Goal: Task Accomplishment & Management: Use online tool/utility

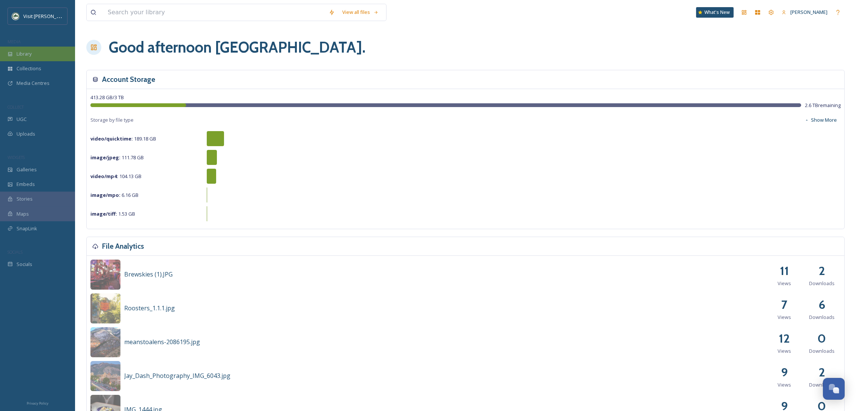
click at [44, 53] on div "Library" at bounding box center [37, 54] width 75 height 15
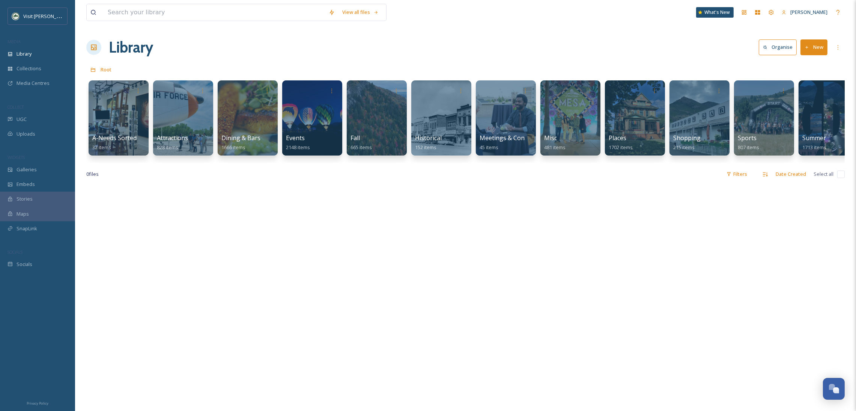
click at [808, 47] on icon at bounding box center [807, 47] width 5 height 5
click at [720, 42] on div "Library Organise New File Upload .zip Upload Folder" at bounding box center [465, 47] width 759 height 23
click at [630, 102] on div at bounding box center [634, 118] width 61 height 77
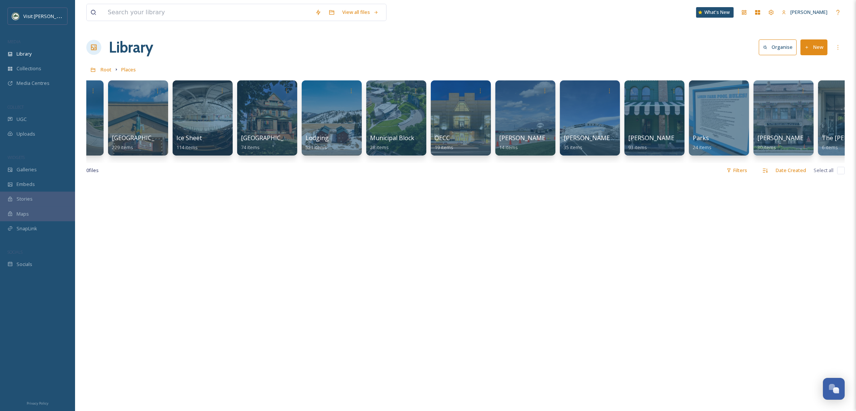
scroll to position [0, 242]
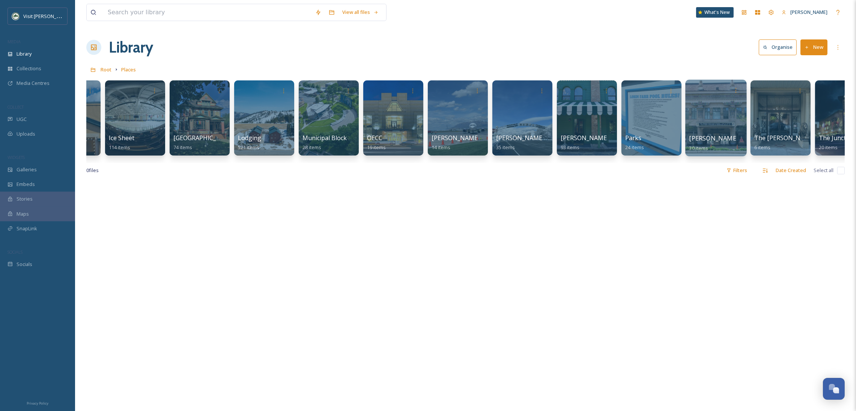
click at [713, 102] on div at bounding box center [716, 118] width 61 height 77
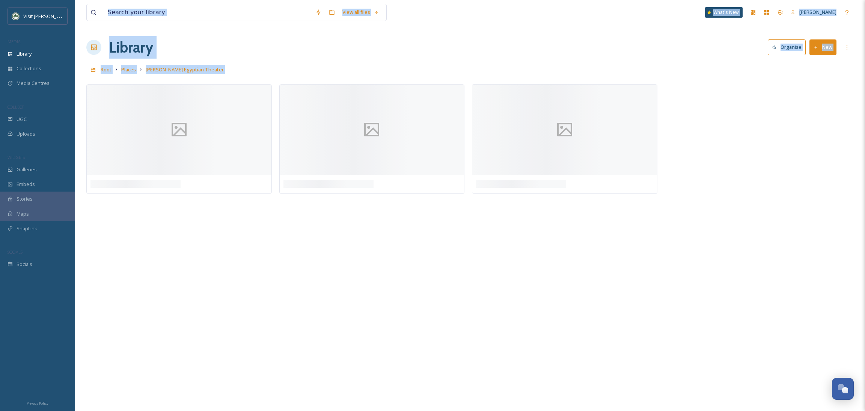
click at [615, 54] on div "Library Organise New" at bounding box center [469, 47] width 767 height 23
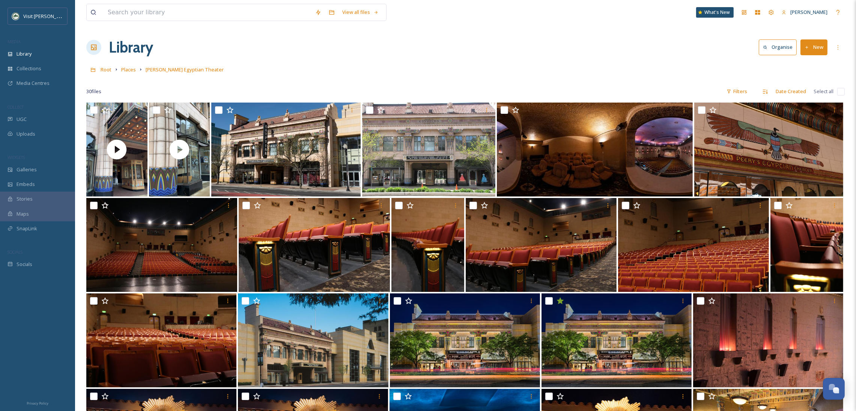
click at [805, 48] on icon at bounding box center [807, 47] width 5 height 5
click at [813, 63] on span "File Upload" at bounding box center [811, 64] width 25 height 7
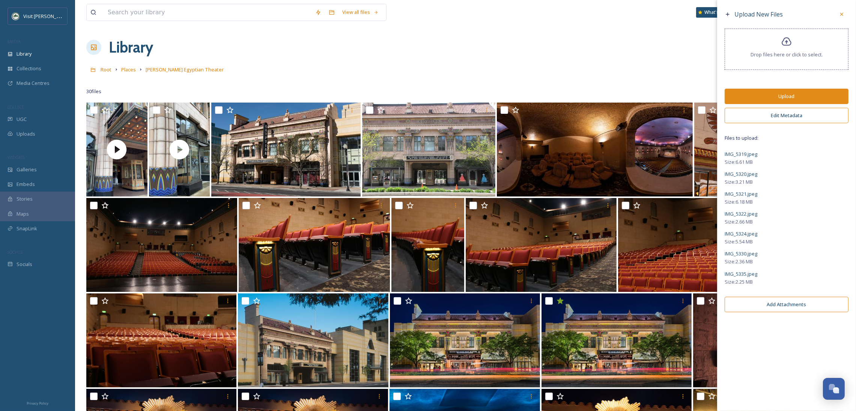
click at [784, 96] on button "Upload" at bounding box center [787, 96] width 124 height 15
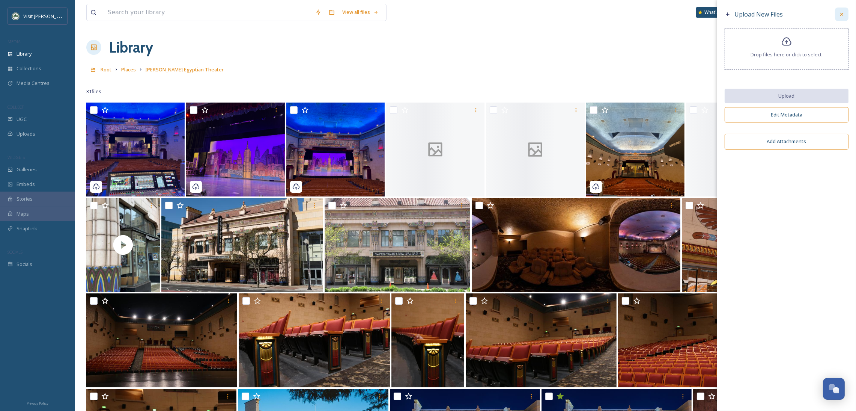
click at [837, 11] on div at bounding box center [842, 15] width 14 height 14
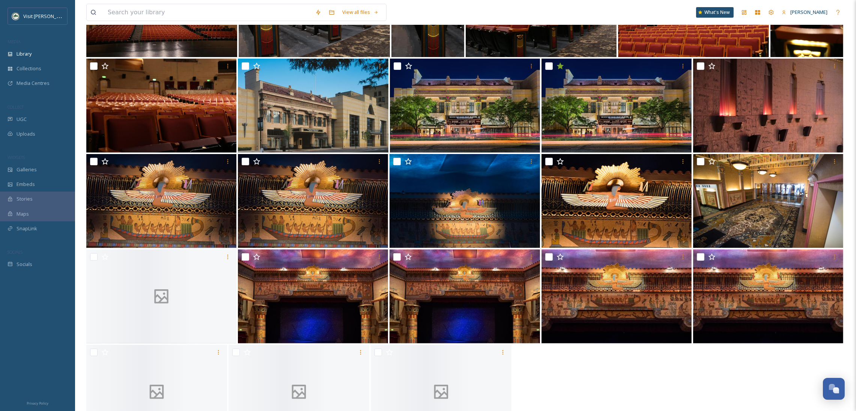
scroll to position [337, 0]
